Goal: Task Accomplishment & Management: Complete application form

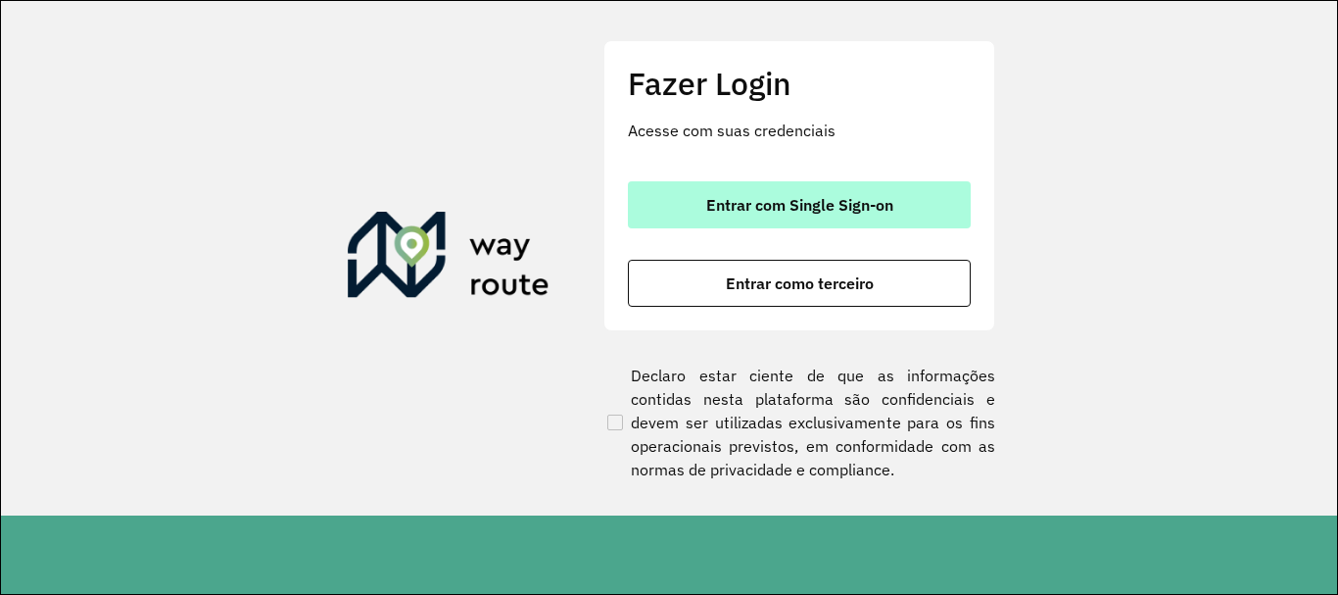
click at [808, 194] on button "Entrar com Single Sign-on" at bounding box center [799, 204] width 343 height 47
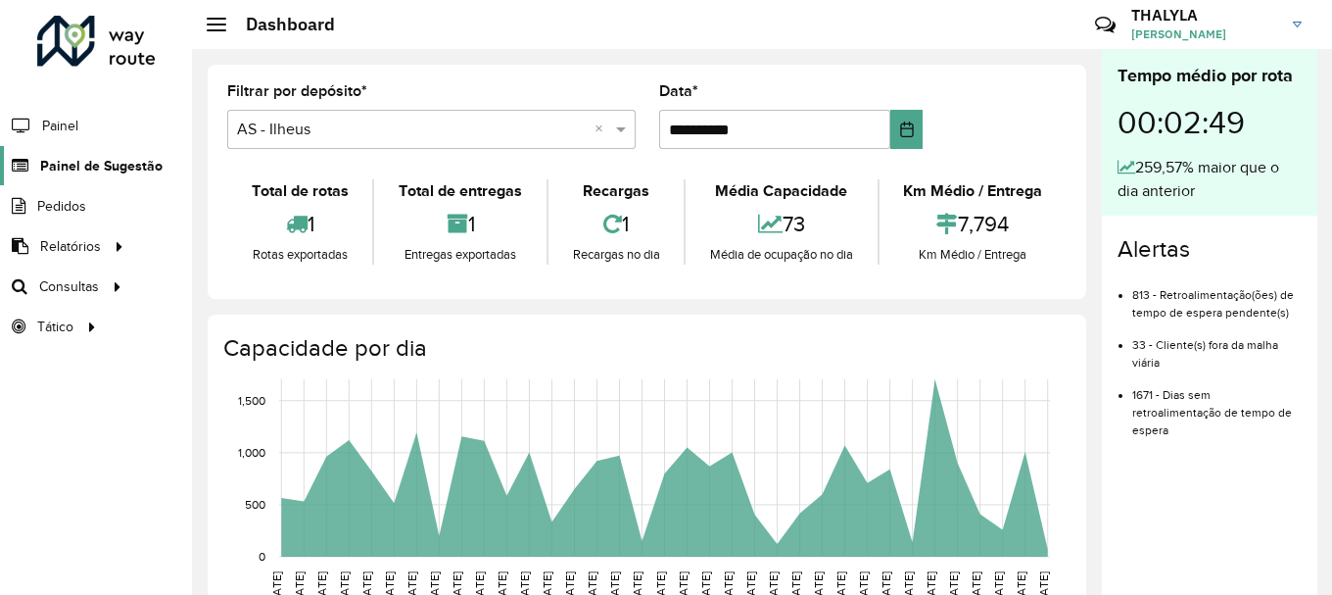
click at [117, 165] on span "Painel de Sugestão" at bounding box center [101, 166] width 122 height 21
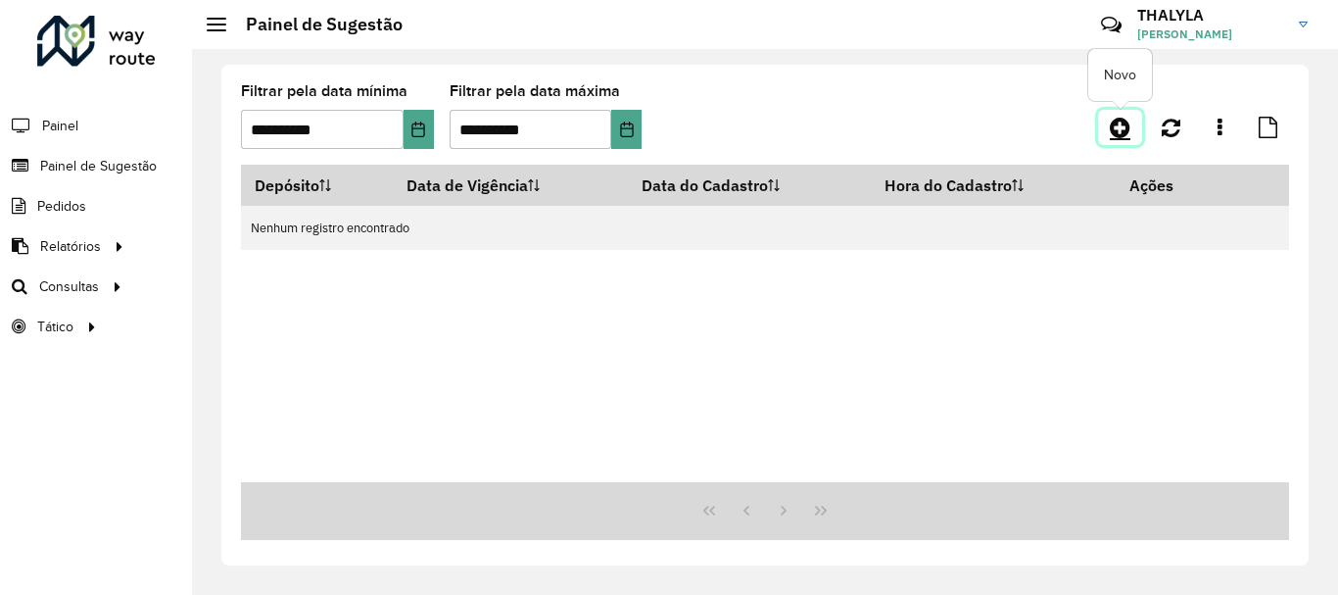
click at [1123, 132] on icon at bounding box center [1120, 128] width 21 height 24
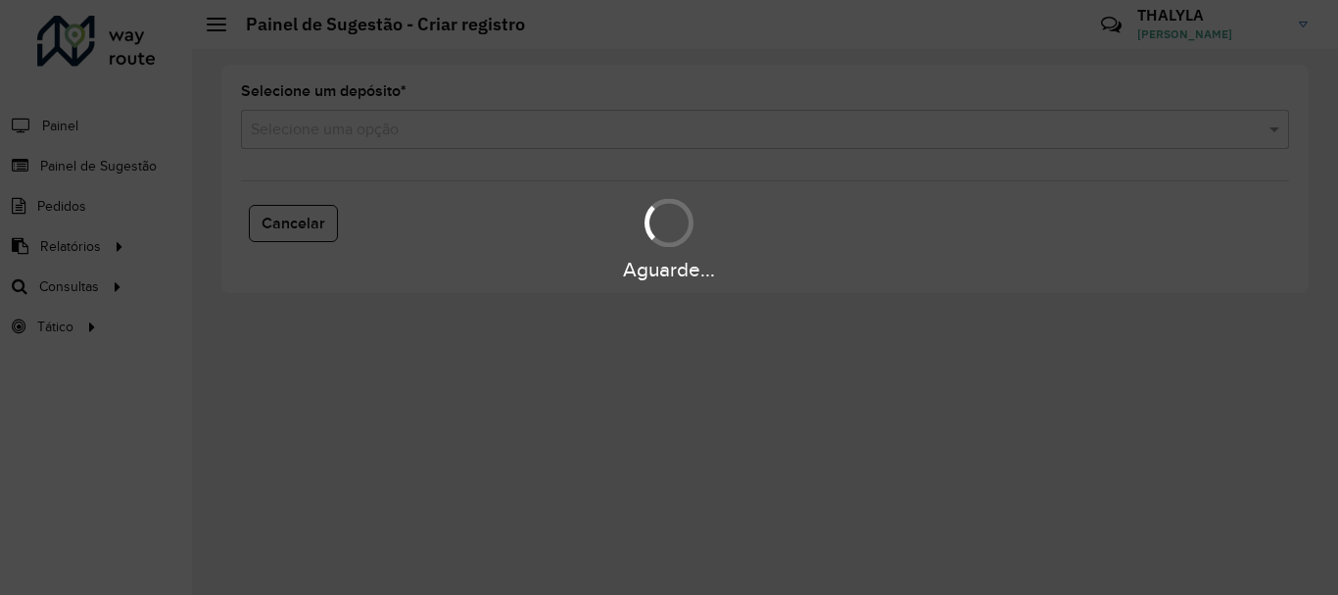
click at [393, 123] on hb-app "Aguarde... Pop-up bloqueado! Seu navegador bloqueou automáticamente a abertura …" at bounding box center [669, 297] width 1338 height 595
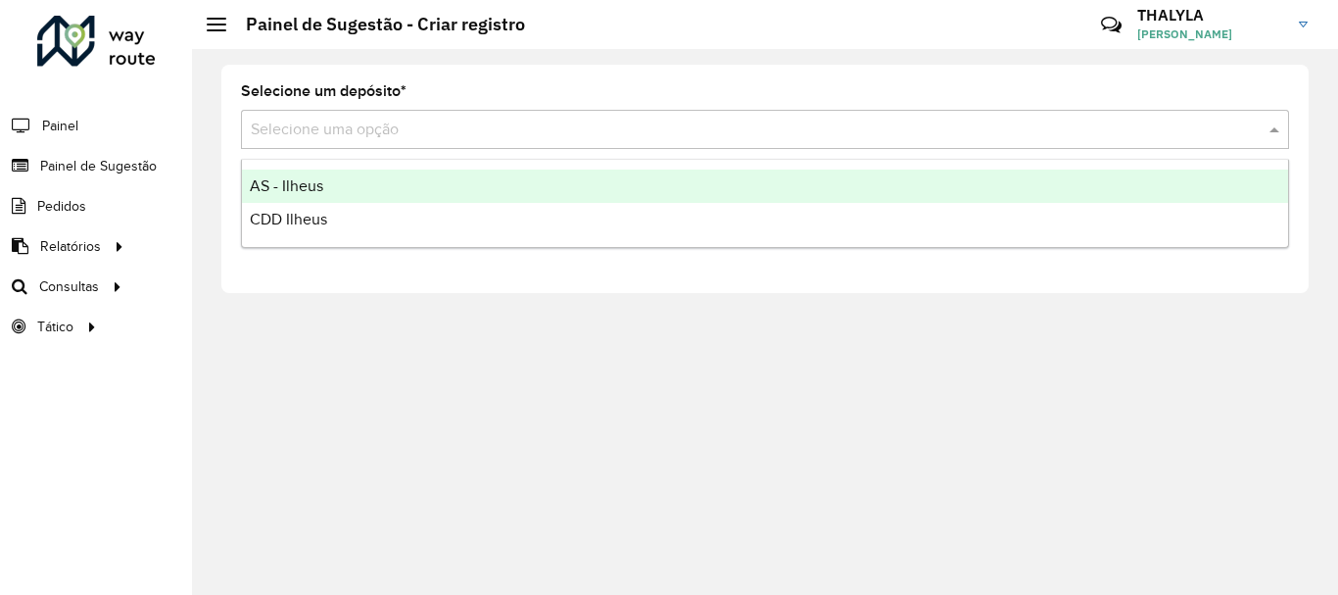
click at [389, 139] on input "text" at bounding box center [745, 131] width 989 height 24
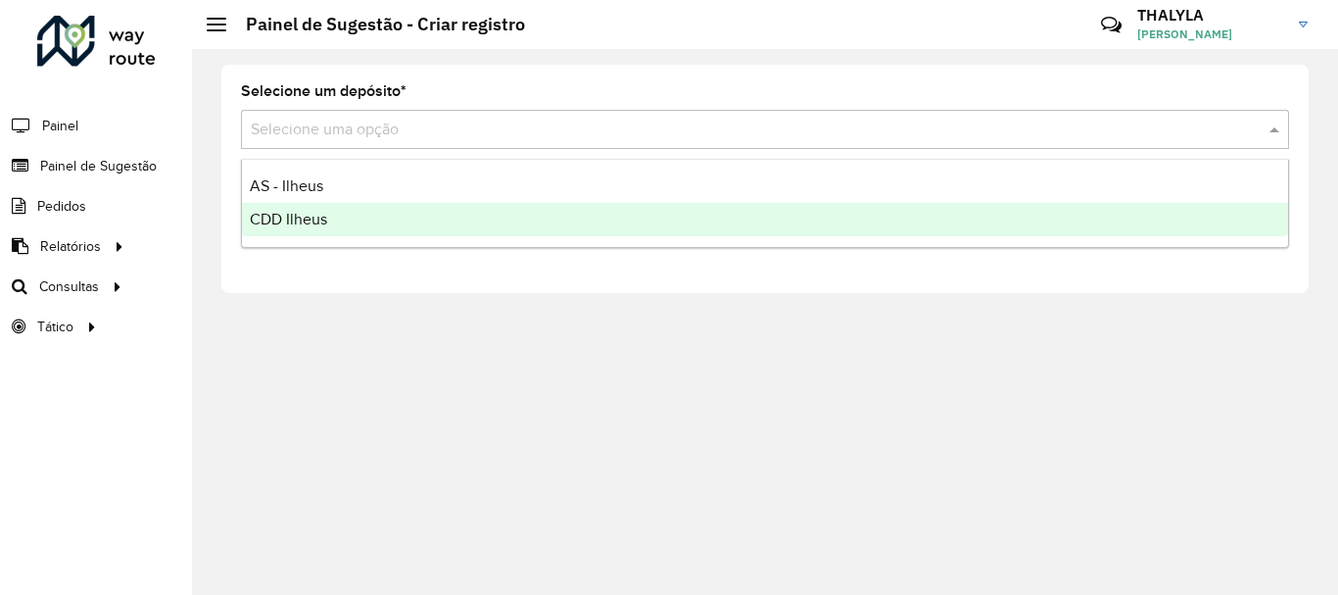
click at [307, 216] on span "CDD Ilheus" at bounding box center [288, 219] width 77 height 17
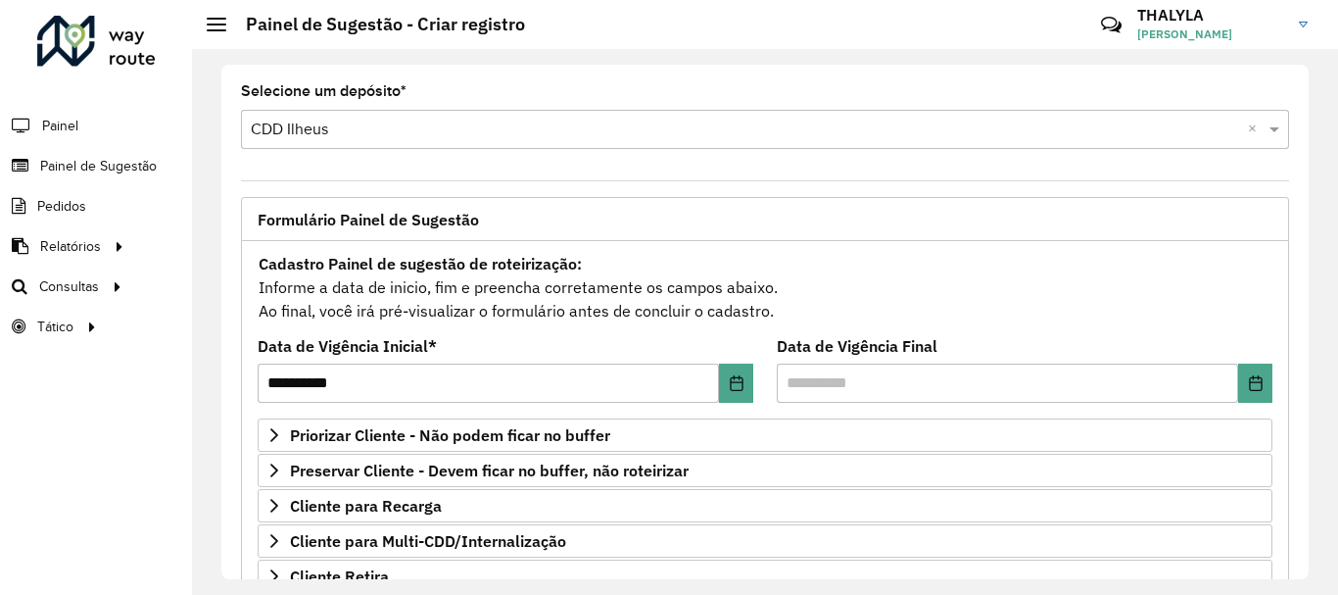
scroll to position [294, 0]
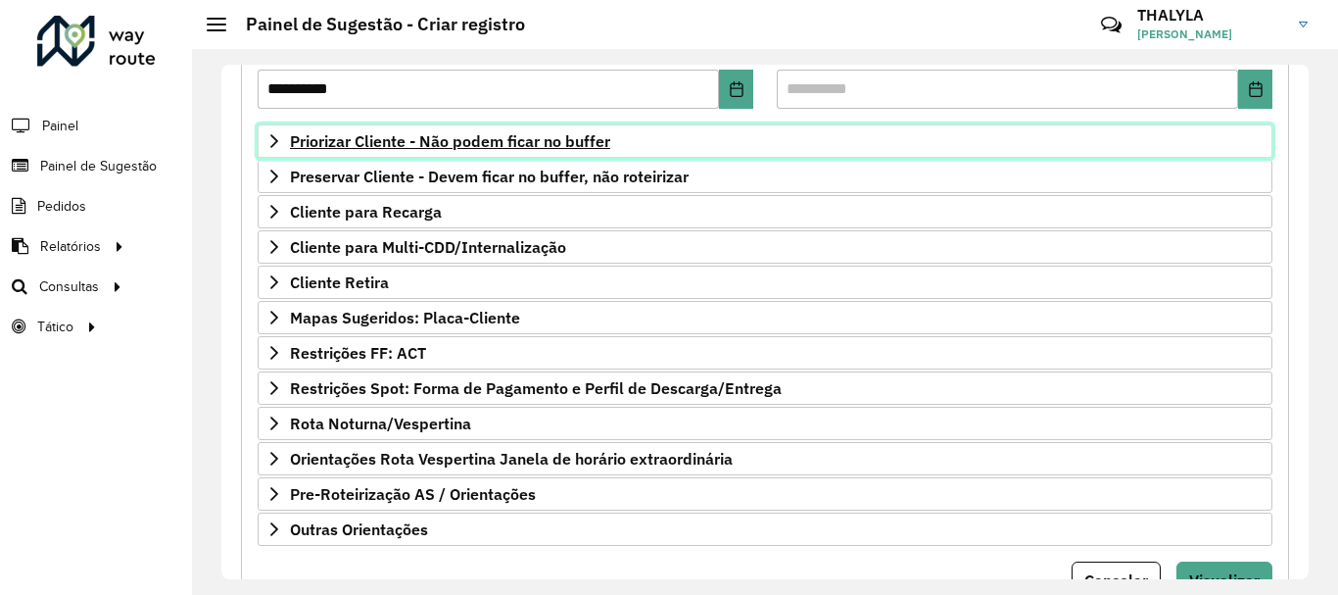
click at [549, 145] on span "Priorizar Cliente - Não podem ficar no buffer" at bounding box center [450, 141] width 320 height 16
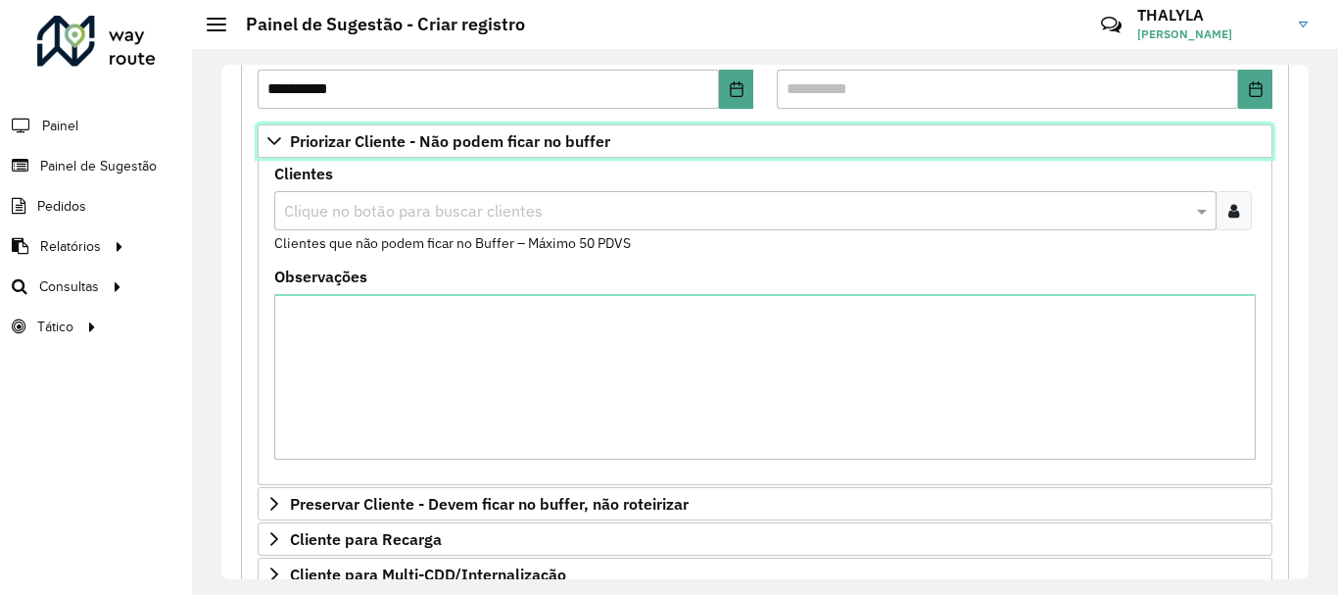
scroll to position [392, 0]
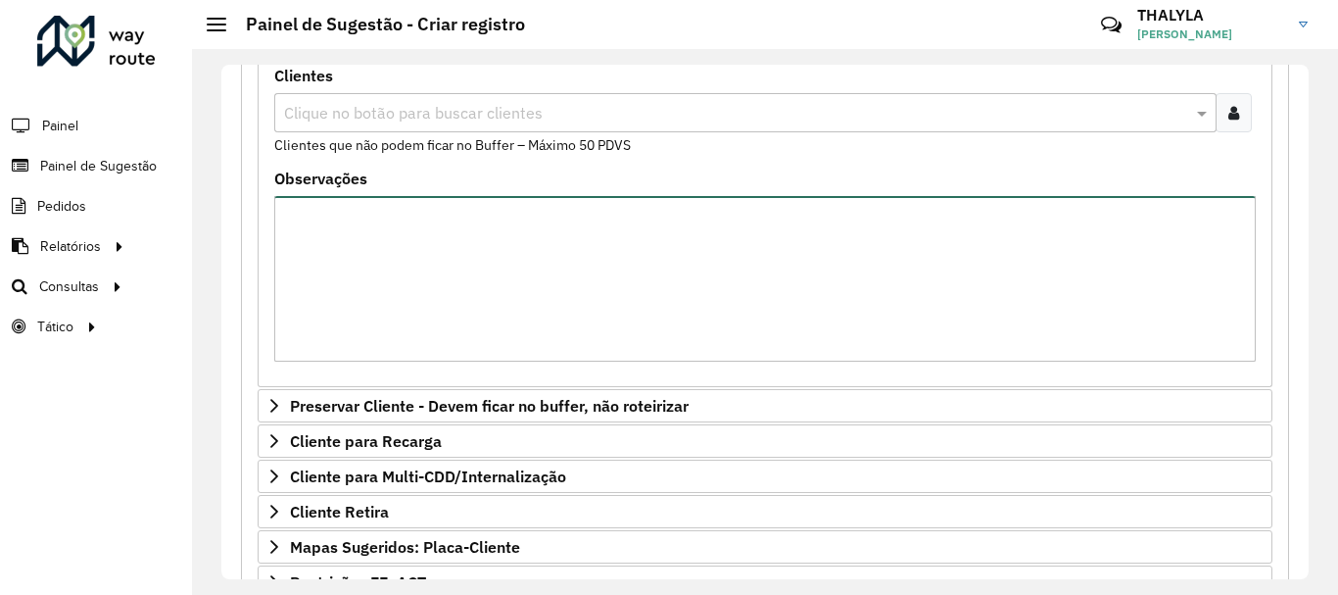
click at [634, 253] on textarea "Observações" at bounding box center [764, 279] width 981 height 166
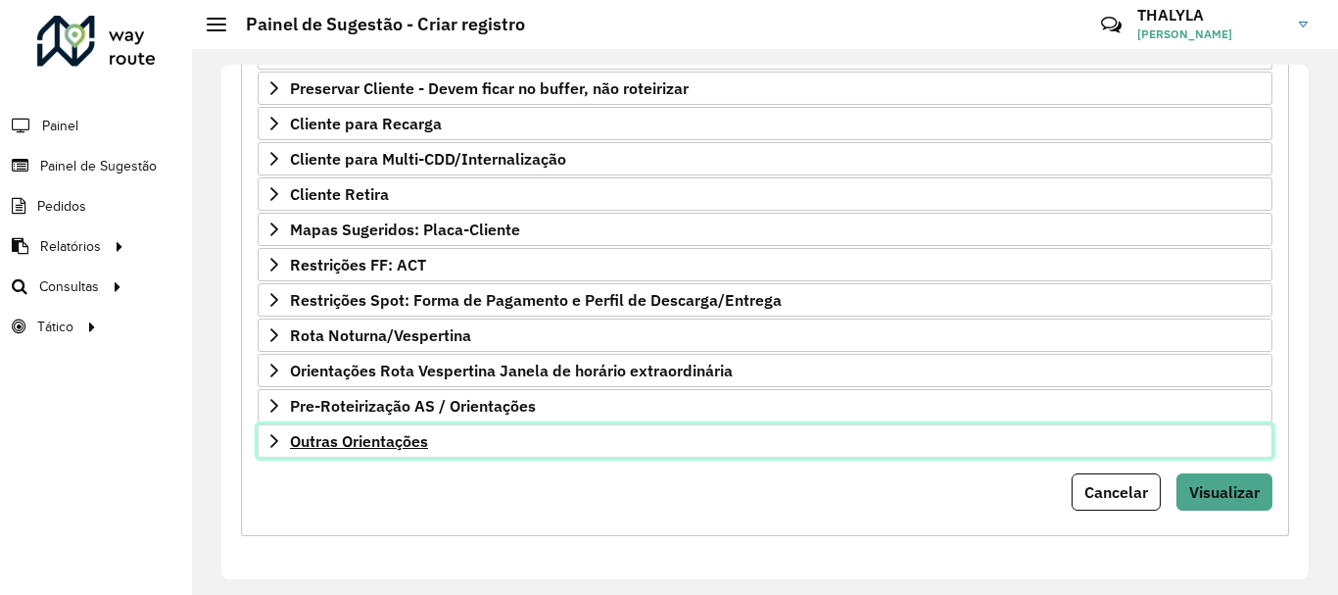
click at [486, 454] on link "Outras Orientações" at bounding box center [765, 440] width 1015 height 33
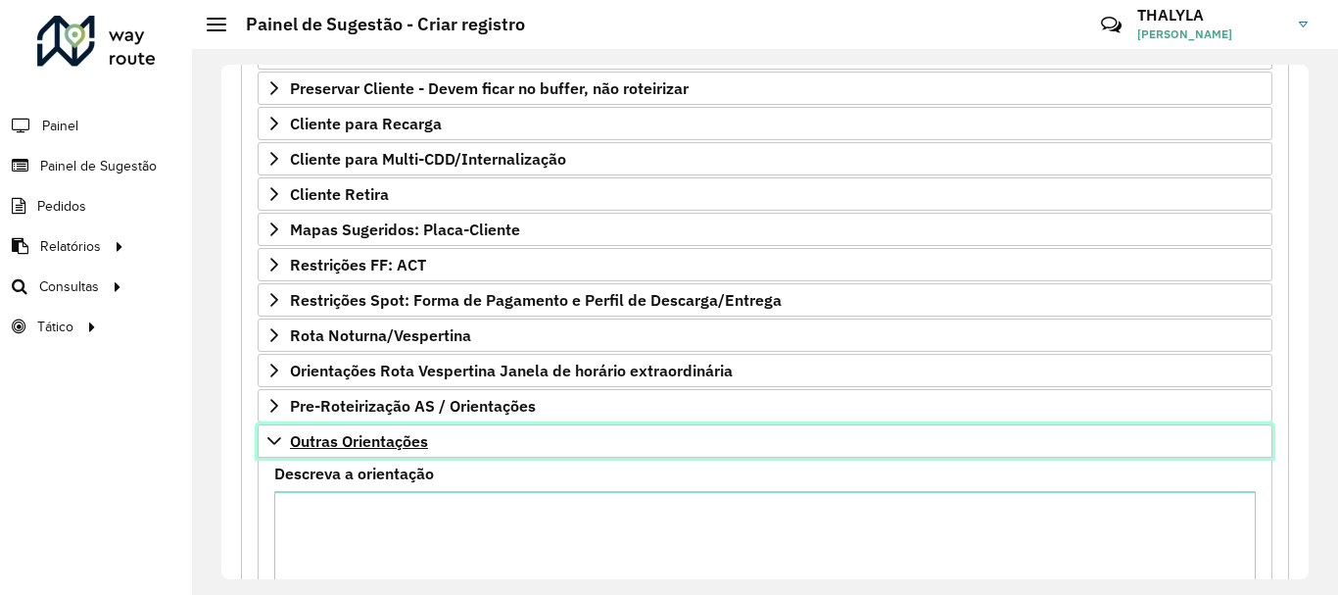
scroll to position [933, 0]
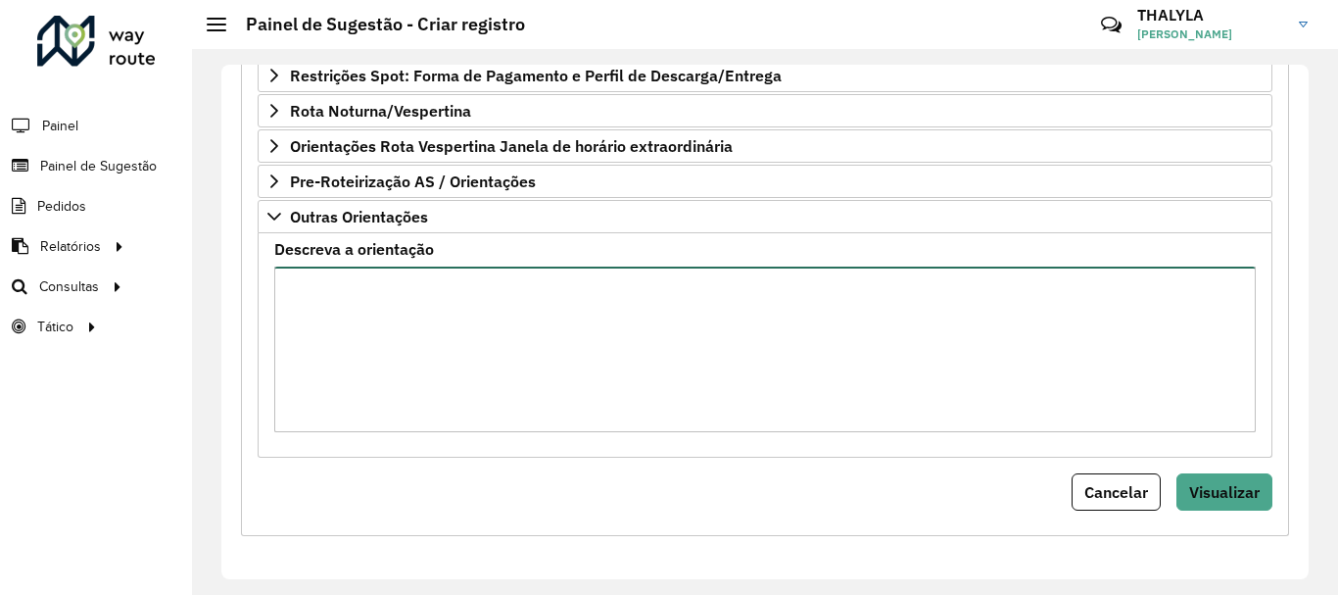
click at [560, 333] on textarea "Descreva a orientação" at bounding box center [764, 349] width 981 height 166
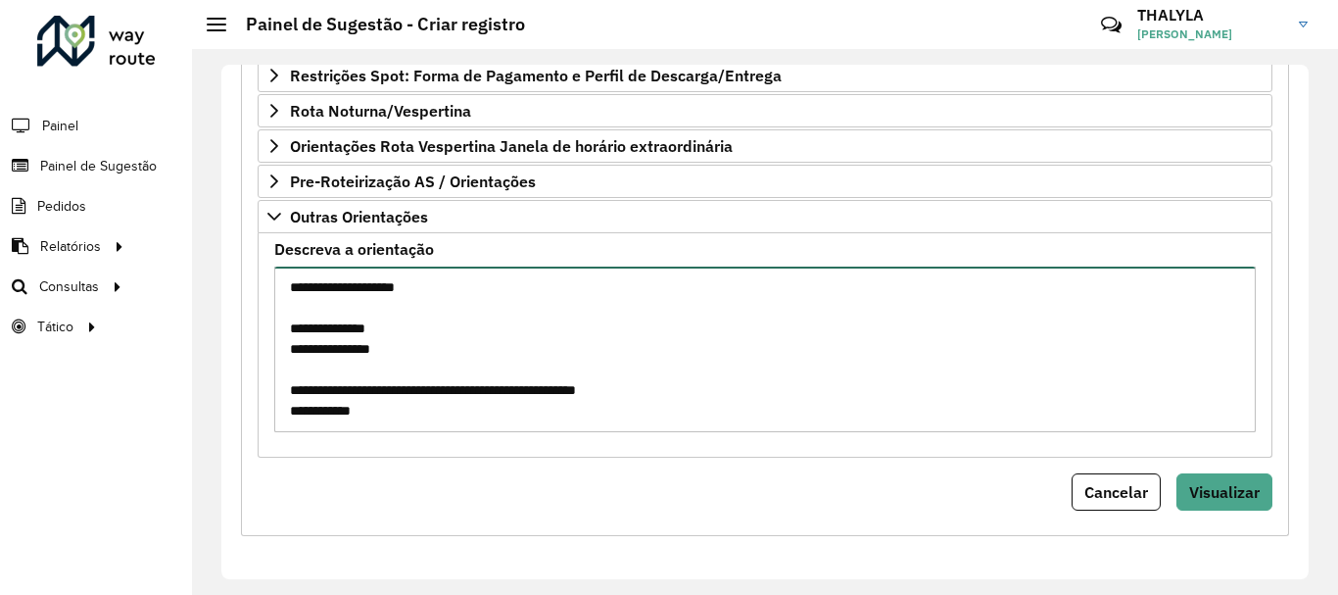
paste textarea "**********"
click at [779, 390] on textarea "**********" at bounding box center [764, 349] width 981 height 166
click at [593, 407] on textarea "**********" at bounding box center [764, 349] width 981 height 166
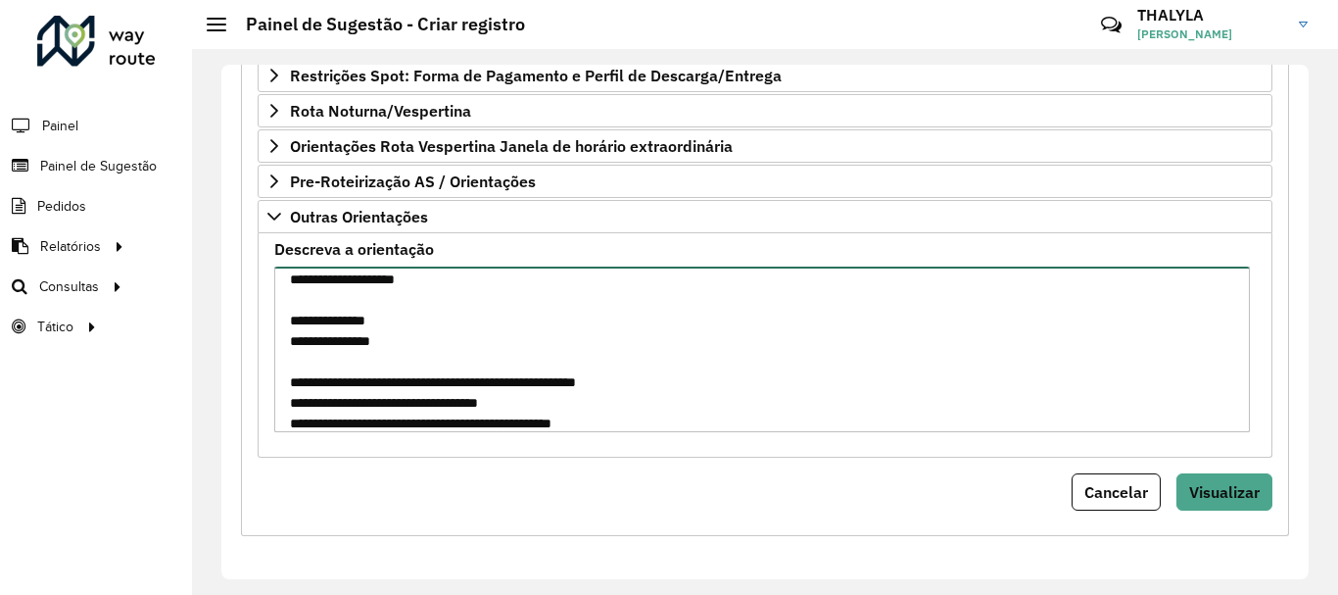
scroll to position [0, 0]
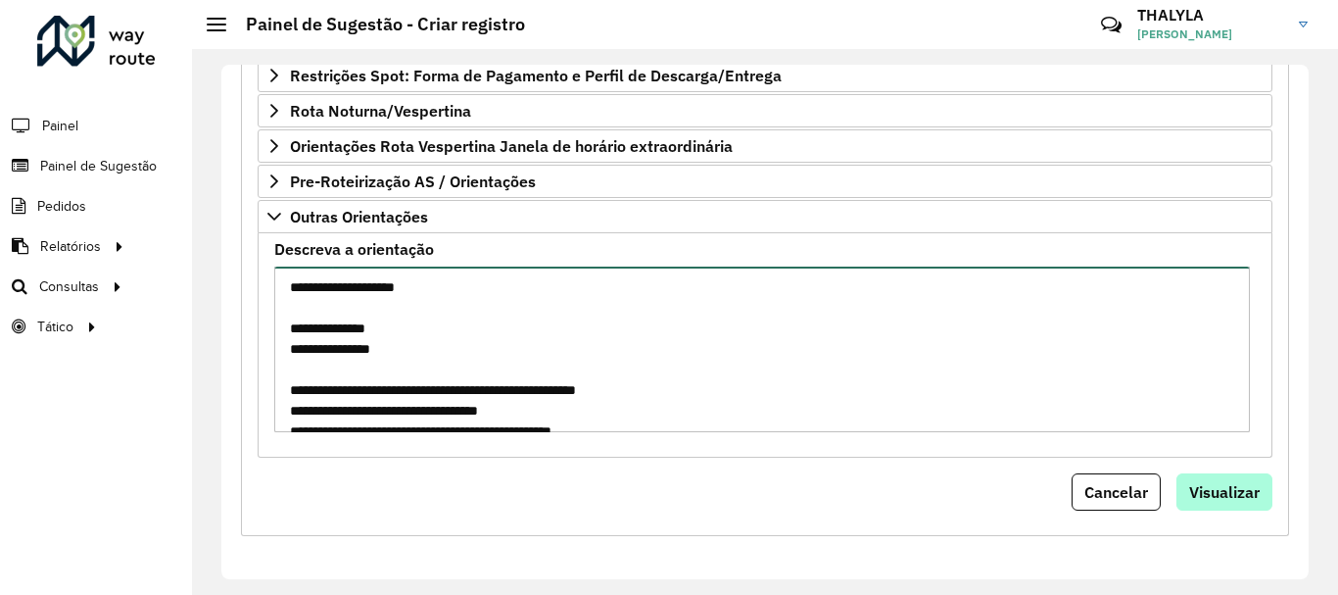
type textarea "**********"
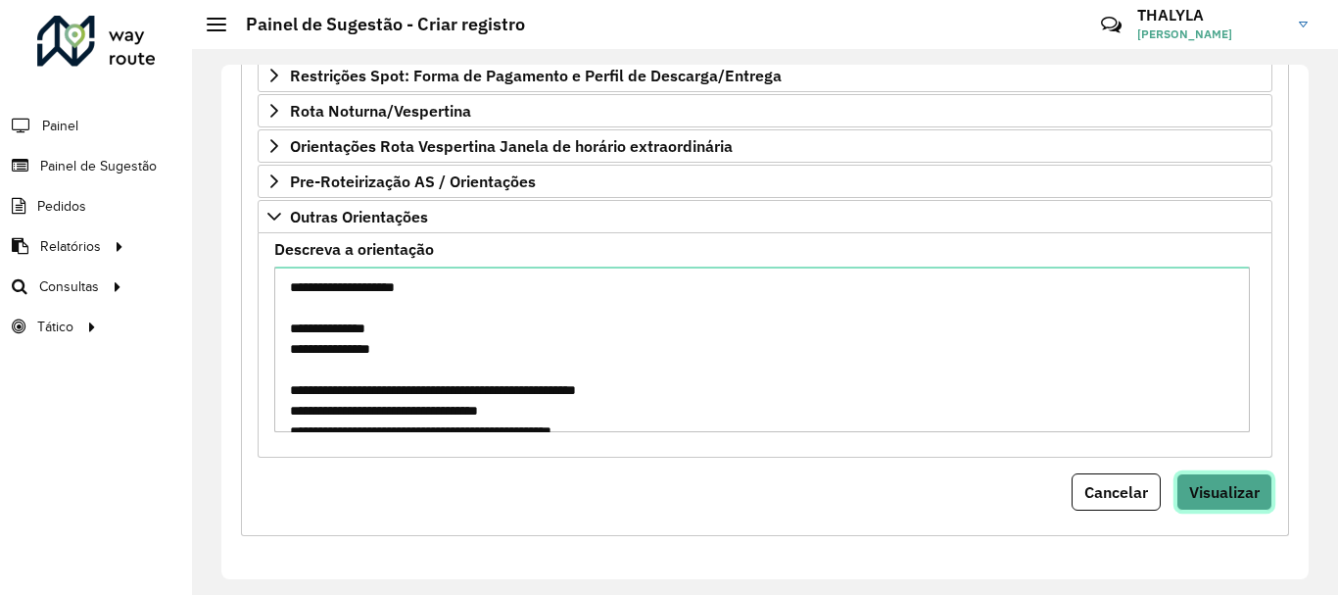
click at [1198, 493] on span "Visualizar" at bounding box center [1224, 492] width 71 height 20
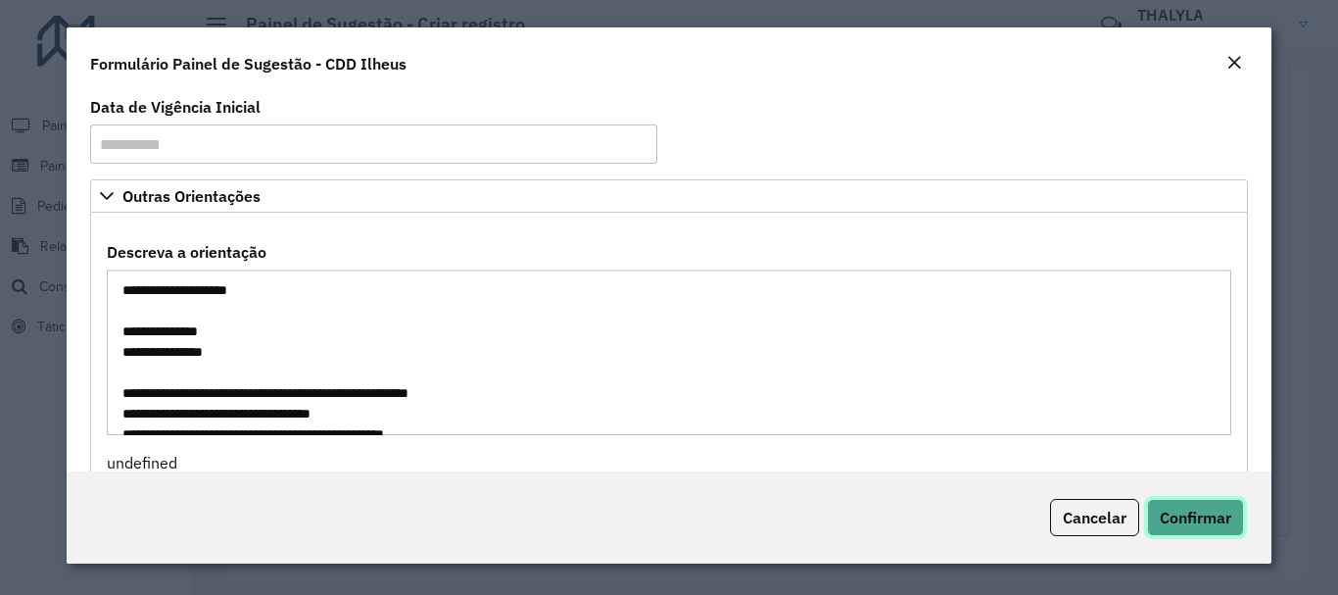
click at [1204, 514] on span "Confirmar" at bounding box center [1196, 517] width 72 height 20
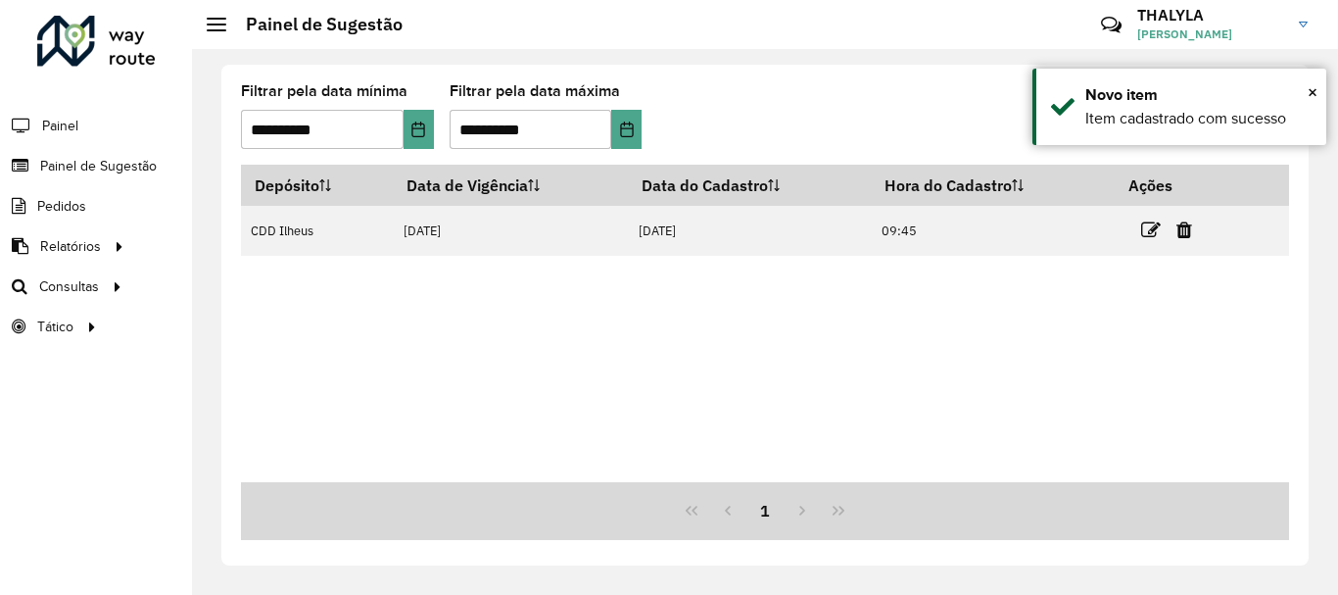
click at [921, 356] on div "Depósito Data de Vigência Data do Cadastro Hora do Cadastro Ações CDD Ilheus 22…" at bounding box center [765, 323] width 1048 height 317
